Goal: Find specific page/section: Find specific page/section

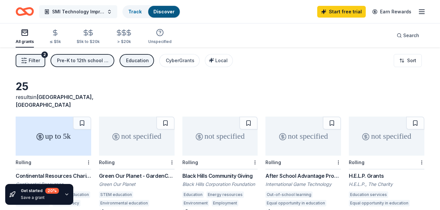
click at [104, 12] on button "SMI Technology Improvements" at bounding box center [78, 11] width 78 height 13
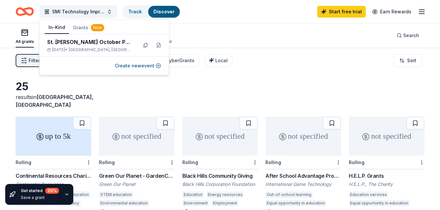
click at [59, 26] on button "In-Kind" at bounding box center [57, 27] width 24 height 12
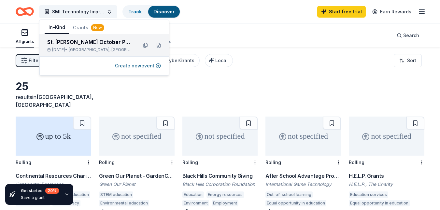
click at [63, 47] on div "[DATE] • [GEOGRAPHIC_DATA], [GEOGRAPHIC_DATA]" at bounding box center [89, 49] width 85 height 5
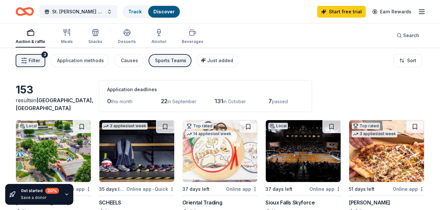
click at [261, 21] on div "St. [PERSON_NAME] October Pay-A-Day Fundraiser Track Discover Start free trial …" at bounding box center [220, 11] width 440 height 23
click at [135, 13] on link "Track" at bounding box center [134, 12] width 13 height 6
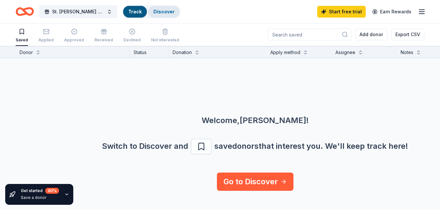
click at [164, 14] on link "Discover" at bounding box center [163, 12] width 21 height 6
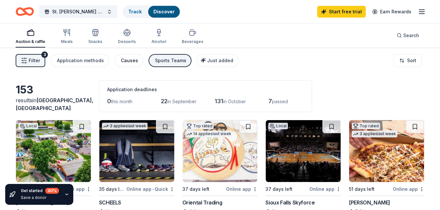
click at [122, 63] on div "Causes" at bounding box center [129, 61] width 17 height 8
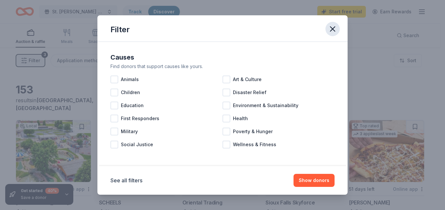
click at [330, 31] on icon "button" at bounding box center [332, 29] width 5 height 5
